Goal: Information Seeking & Learning: Learn about a topic

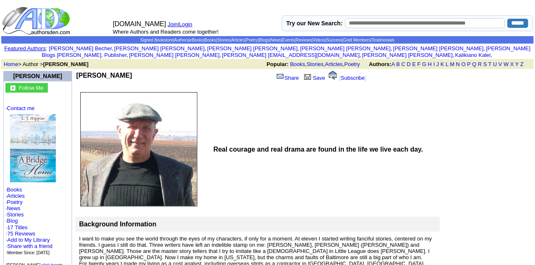
scroll to position [83, 0]
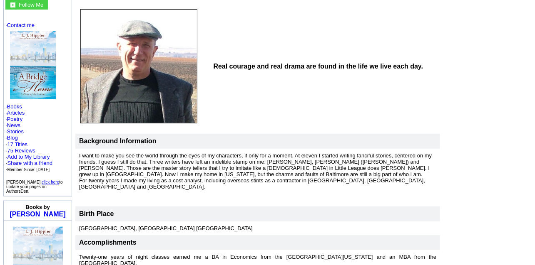
drag, startPoint x: 215, startPoint y: 59, endPoint x: 428, endPoint y: 69, distance: 213.3
click at [428, 69] on td "Real courage and real drama are found in the life we live each day." at bounding box center [325, 66] width 229 height 120
copy table
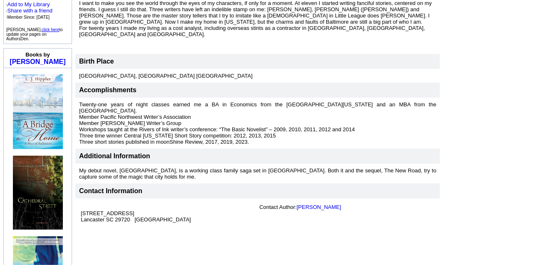
scroll to position [250, 0]
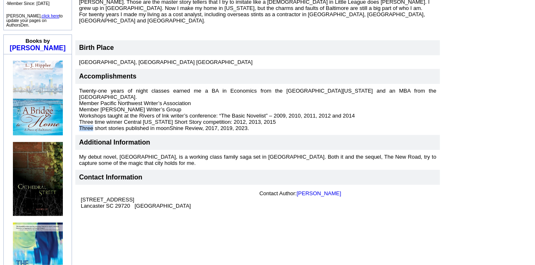
drag, startPoint x: 79, startPoint y: 118, endPoint x: 91, endPoint y: 118, distance: 12.1
click at [91, 118] on font "Twenty-one years of night classes earned me a BA in Economics from the Universi…" at bounding box center [257, 110] width 357 height 44
click at [80, 117] on font "Twenty-one years of night classes earned me a BA in Economics from the Universi…" at bounding box center [257, 110] width 357 height 44
click at [295, 112] on p "Twenty-one years of night classes earned me a BA in Economics from the Universi…" at bounding box center [257, 110] width 357 height 44
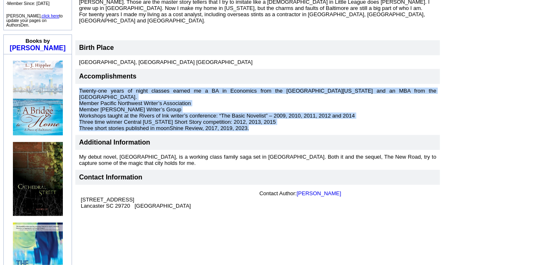
drag, startPoint x: 79, startPoint y: 81, endPoint x: 303, endPoint y: 117, distance: 227.5
click at [303, 117] on p "Twenty-one years of night classes earned me a BA in Economics from the Universi…" at bounding box center [257, 110] width 357 height 44
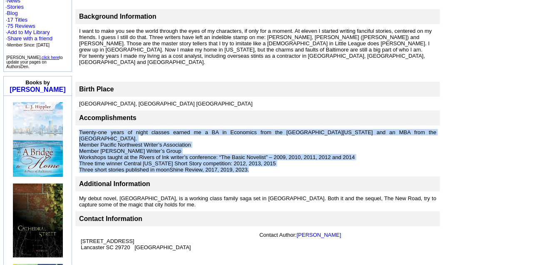
scroll to position [166, 0]
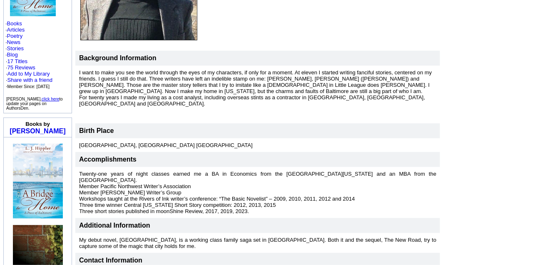
click at [167, 102] on td "I want to make you see the world through the eyes of my characters, if only for…" at bounding box center [257, 95] width 365 height 58
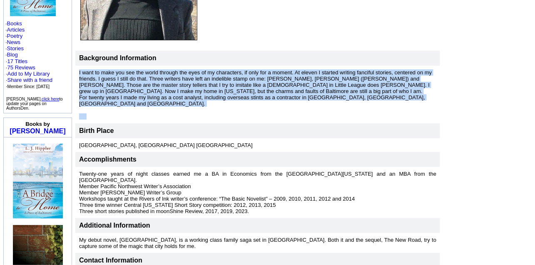
drag, startPoint x: 78, startPoint y: 65, endPoint x: 297, endPoint y: 97, distance: 220.9
click at [297, 97] on td "I want to make you see the world through the eyes of my characters, if only for…" at bounding box center [257, 95] width 365 height 58
copy td "I want to make you see the world through the eyes of my characters, if only for…"
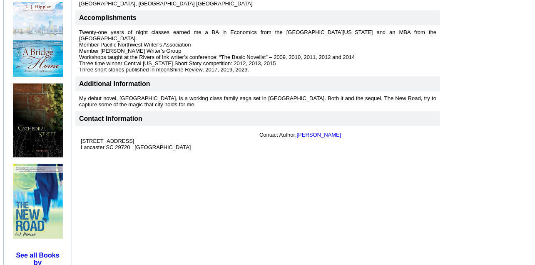
scroll to position [308, 0]
click at [35, 40] on img at bounding box center [38, 39] width 50 height 74
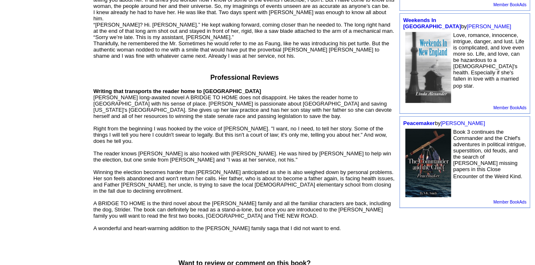
scroll to position [374, 0]
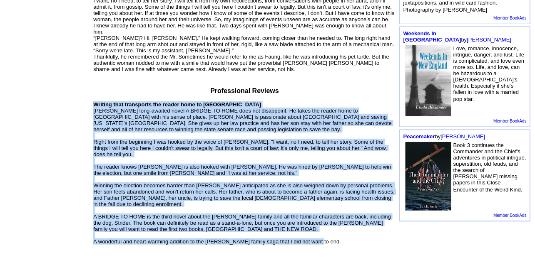
drag, startPoint x: 93, startPoint y: 78, endPoint x: 357, endPoint y: 223, distance: 301.1
click at [357, 223] on p "Writing that transports the reader home to Baltimore LJ Hippler's long-awaited …" at bounding box center [244, 177] width 303 height 151
copy font "Writing that transports the reader home to Baltimore LJ Hippler's long-awaited …"
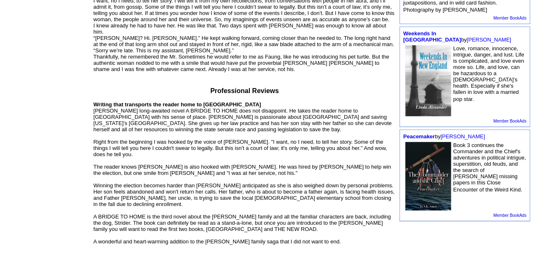
click at [312, 58] on td "A Bridge to Home: A Piece of Baltimore by L J Hippler Books by L J Hippler · Ca…" at bounding box center [244, 77] width 305 height 766
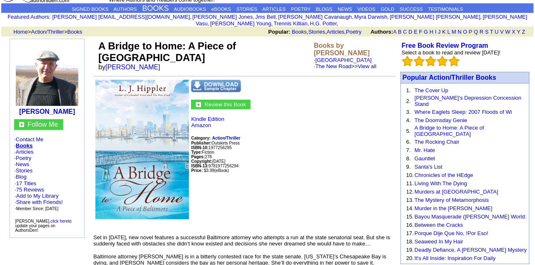
scroll to position [30, 0]
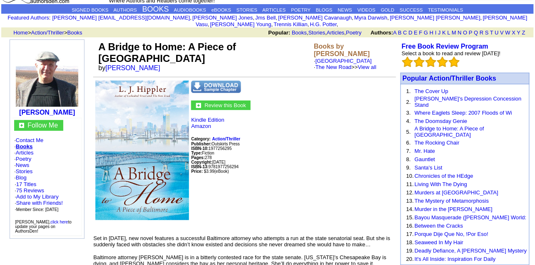
click at [25, 144] on link "Books" at bounding box center [24, 147] width 17 height 6
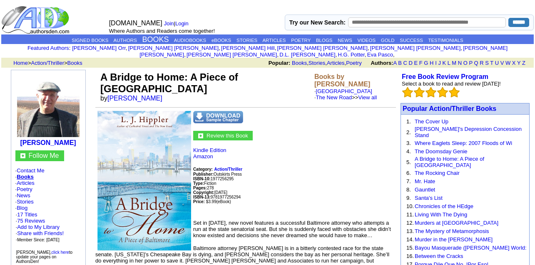
scroll to position [30, 0]
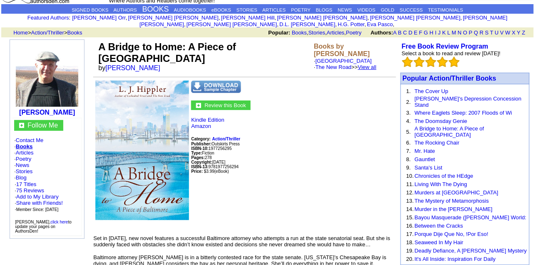
click at [377, 64] on link "View all" at bounding box center [367, 67] width 19 height 6
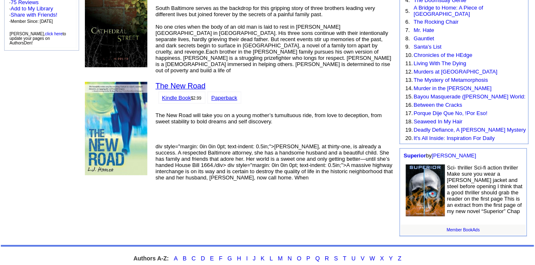
scroll to position [236, 0]
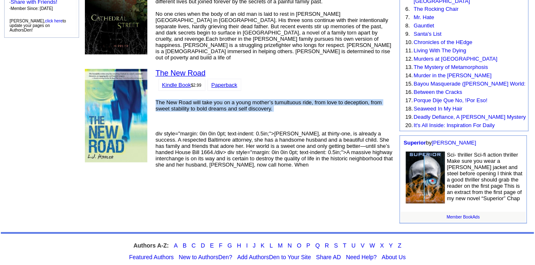
drag, startPoint x: 156, startPoint y: 88, endPoint x: 286, endPoint y: 100, distance: 130.0
click at [286, 100] on td "The New Road Kindle Book $2.99 Paperback The New Road will take you on a young …" at bounding box center [274, 118] width 241 height 103
copy font "The New Road will take you on a young mother’s tumultuous ride, from love to de…"
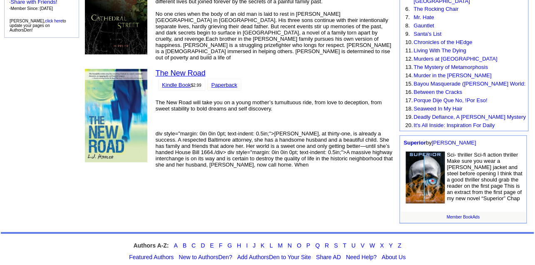
click at [284, 67] on td "The New Road Kindle Book $2.99 Paperback The New Road will take you on a young …" at bounding box center [274, 118] width 241 height 103
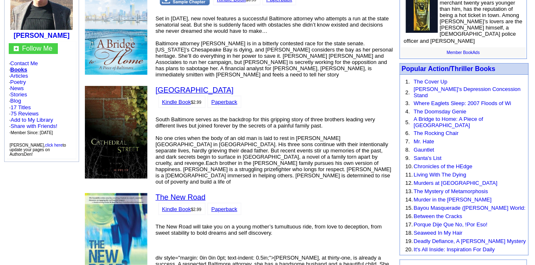
scroll to position [153, 0]
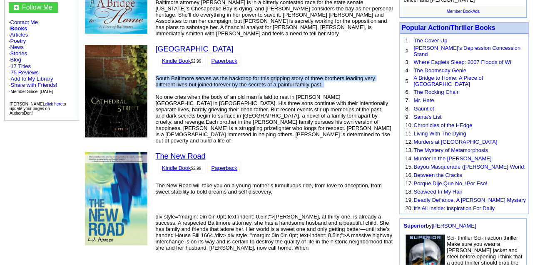
drag, startPoint x: 156, startPoint y: 67, endPoint x: 322, endPoint y: 81, distance: 167.5
click at [322, 81] on td "Cathedral Street Kindle Book $2.99 Paperback South Baltimore serves as the back…" at bounding box center [274, 94] width 241 height 103
copy font "South Baltimore serves as the backdrop for this gripping story of three brother…"
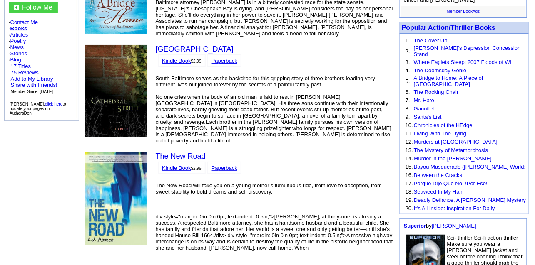
click at [271, 43] on td "Cathedral Street Kindle Book $2.99 Paperback South Baltimore serves as the back…" at bounding box center [274, 94] width 241 height 103
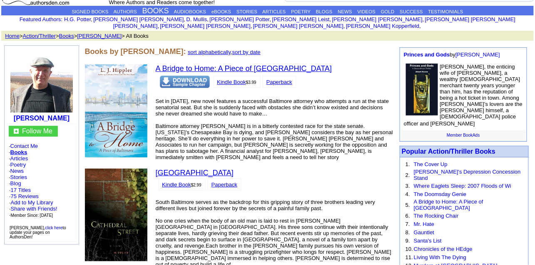
scroll to position [42, 0]
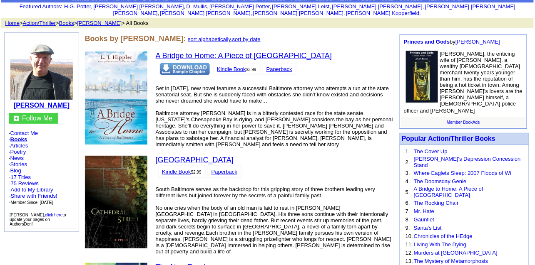
click at [37, 102] on b "[PERSON_NAME]" at bounding box center [42, 105] width 56 height 7
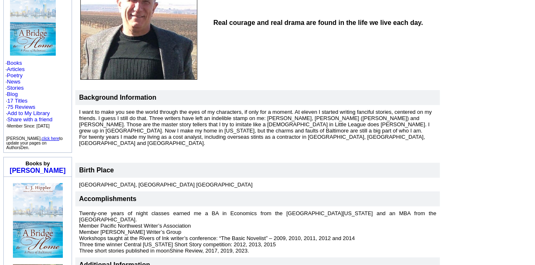
scroll to position [42, 0]
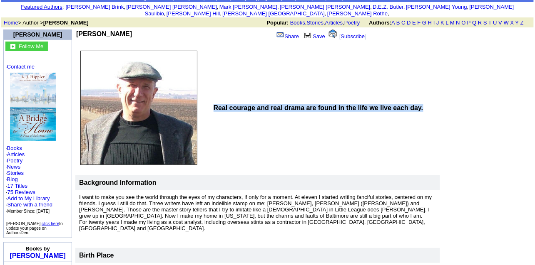
drag, startPoint x: 214, startPoint y: 100, endPoint x: 434, endPoint y: 96, distance: 220.2
click at [434, 103] on td "Real courage and real drama are found in the life we live each day." at bounding box center [326, 108] width 228 height 11
copy b "Real courage and real drama are found in the life we live each day."
